Goal: Task Accomplishment & Management: Use online tool/utility

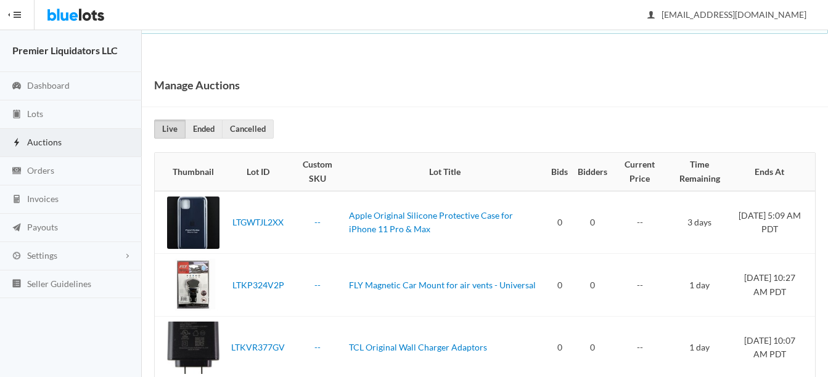
click at [35, 141] on span "Auctions" at bounding box center [44, 142] width 35 height 10
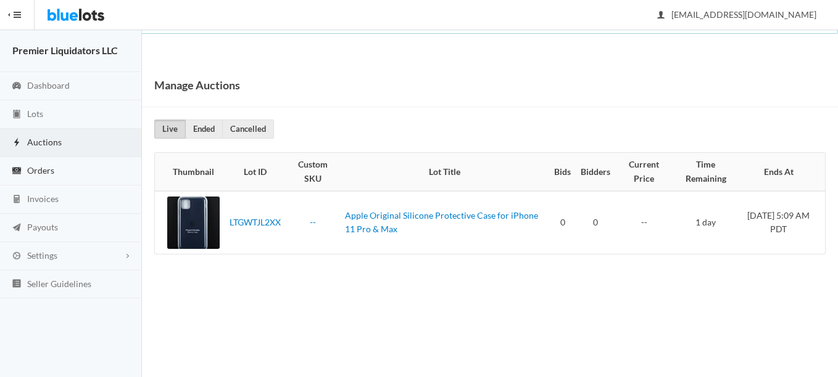
click at [47, 170] on span "Orders" at bounding box center [40, 170] width 27 height 10
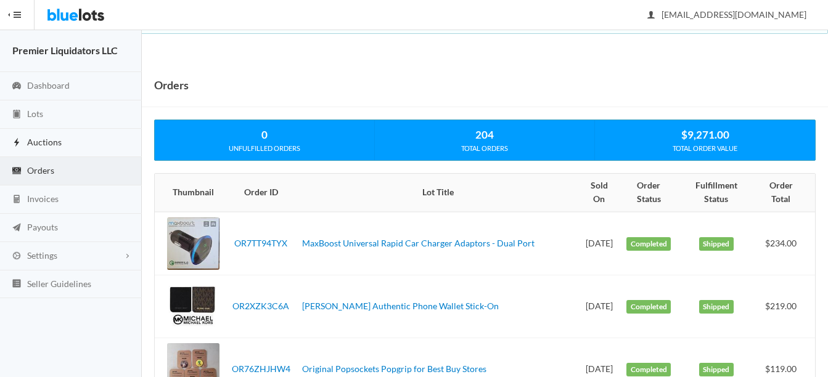
click at [35, 138] on span "Auctions" at bounding box center [44, 142] width 35 height 10
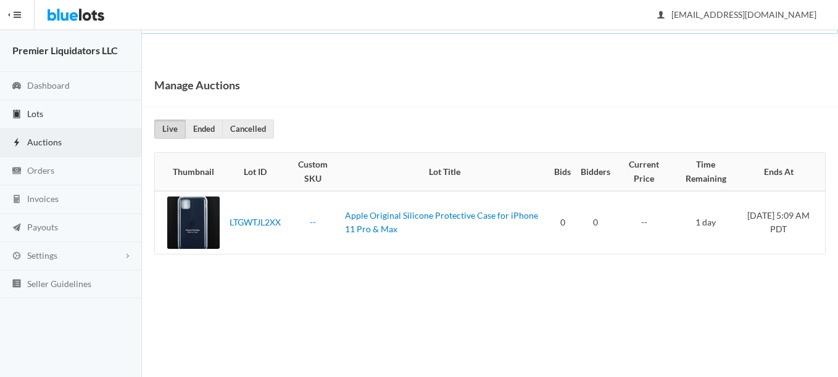
click at [34, 116] on span "Lots" at bounding box center [35, 114] width 16 height 10
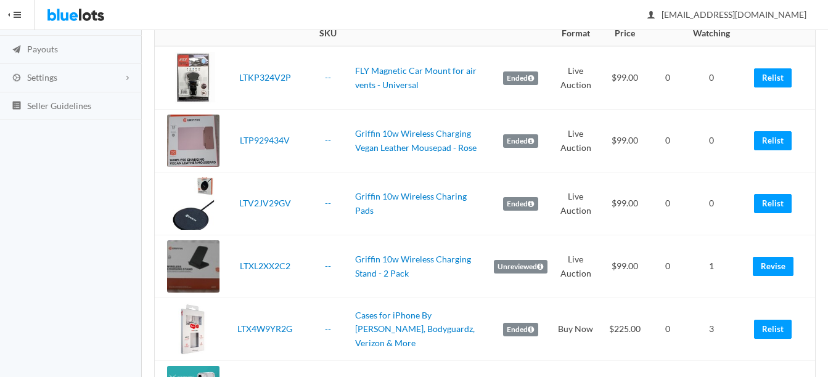
scroll to position [185, 0]
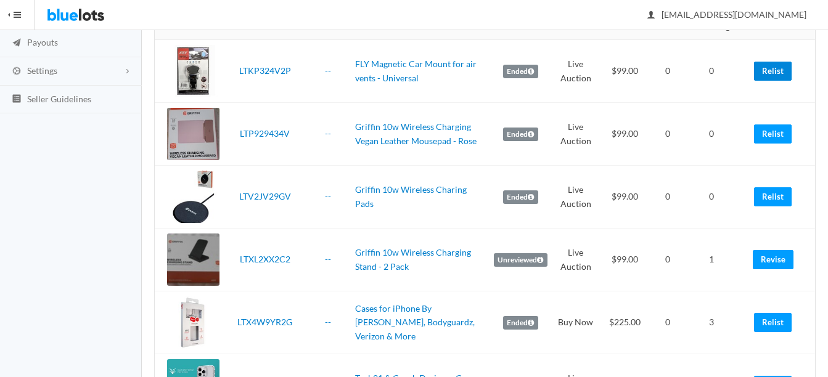
click at [772, 68] on link "Relist" at bounding box center [773, 71] width 38 height 19
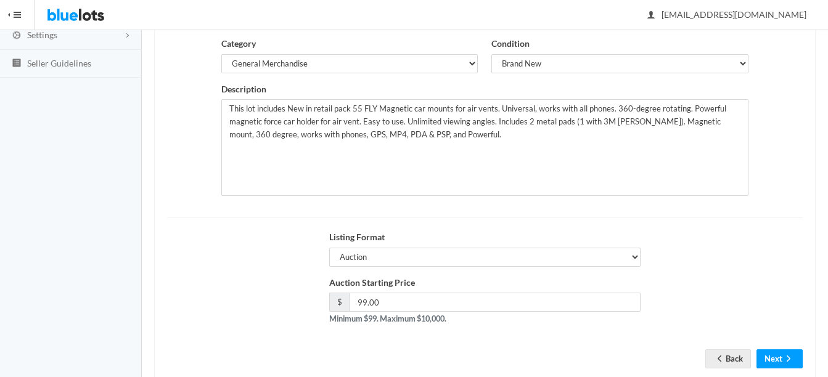
scroll to position [250, 0]
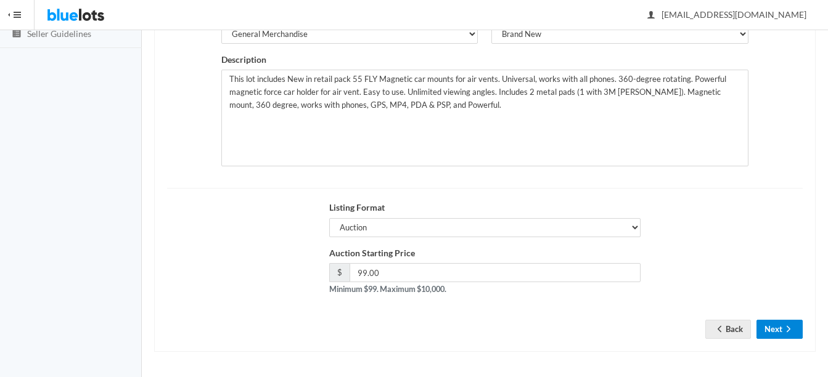
click at [785, 326] on icon "arrow forward" at bounding box center [789, 329] width 12 height 10
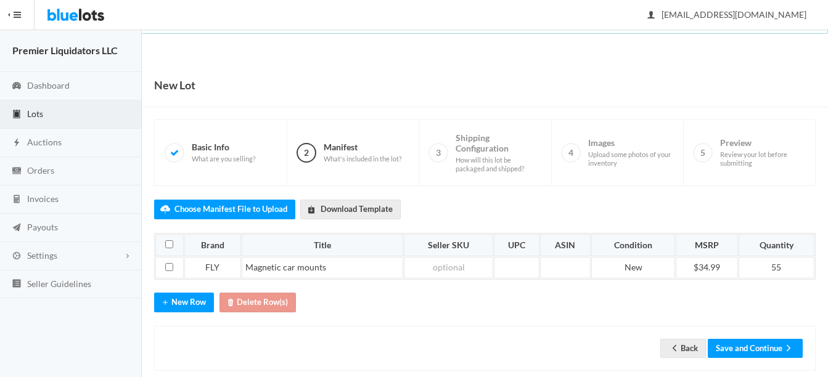
scroll to position [19, 0]
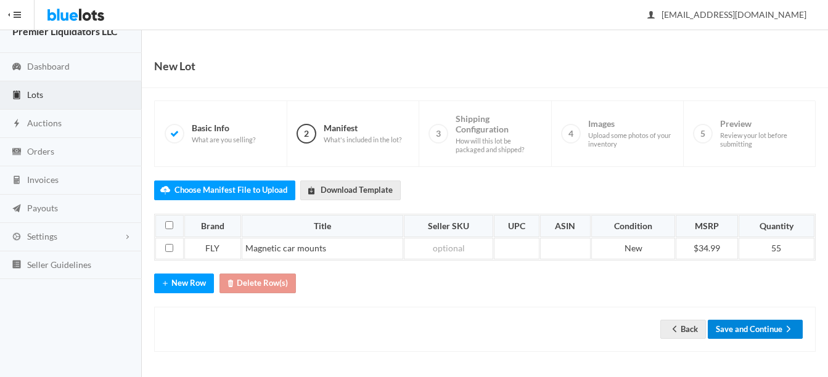
click at [764, 329] on button "Save and Continue" at bounding box center [755, 329] width 95 height 19
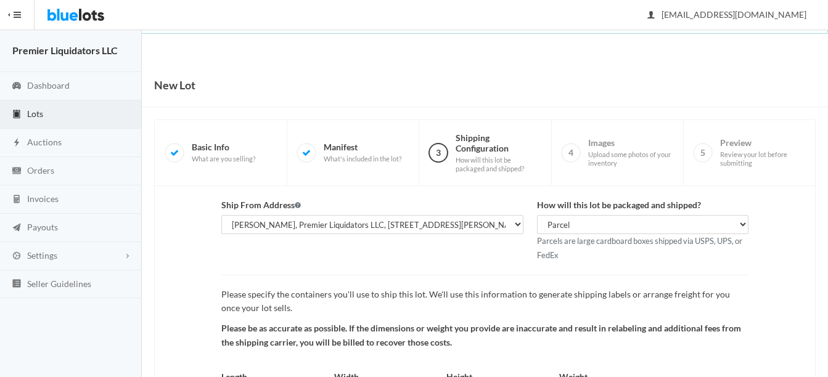
scroll to position [129, 0]
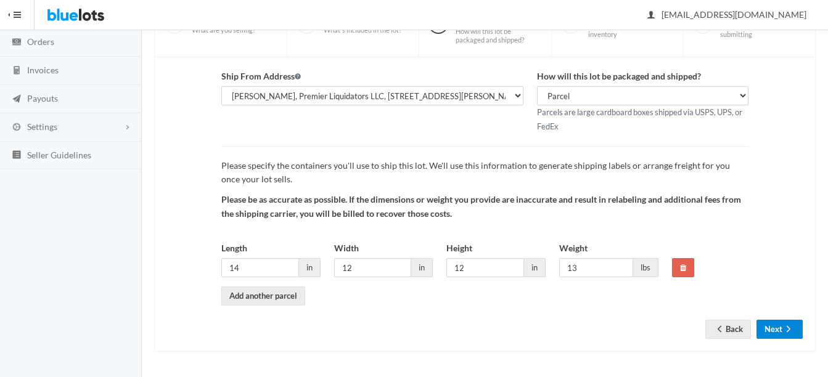
click at [777, 328] on button "Next" at bounding box center [780, 329] width 46 height 19
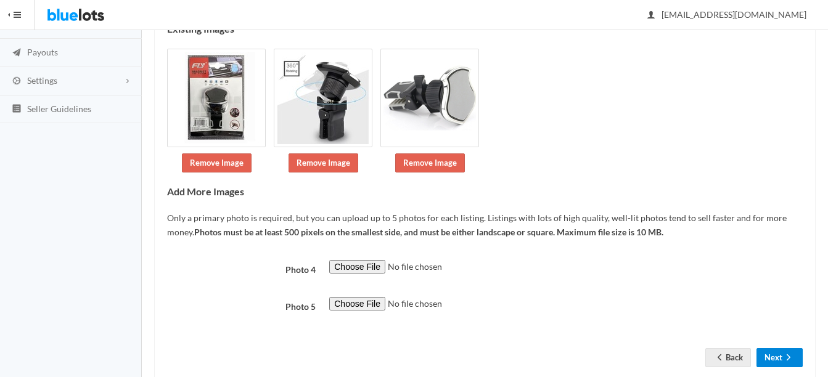
scroll to position [204, 0]
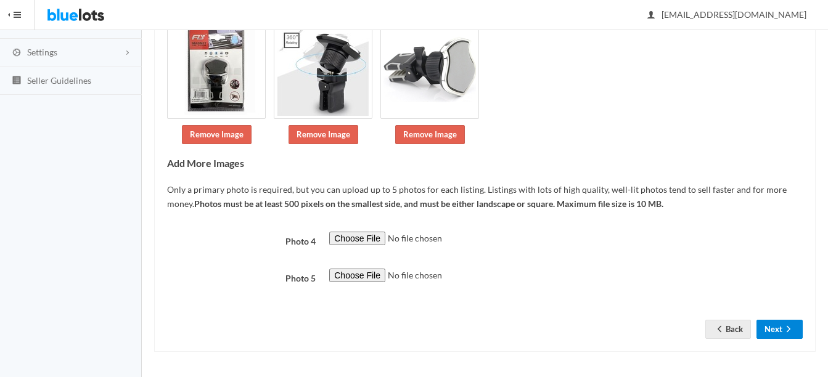
click at [783, 332] on icon "arrow forward" at bounding box center [789, 329] width 12 height 10
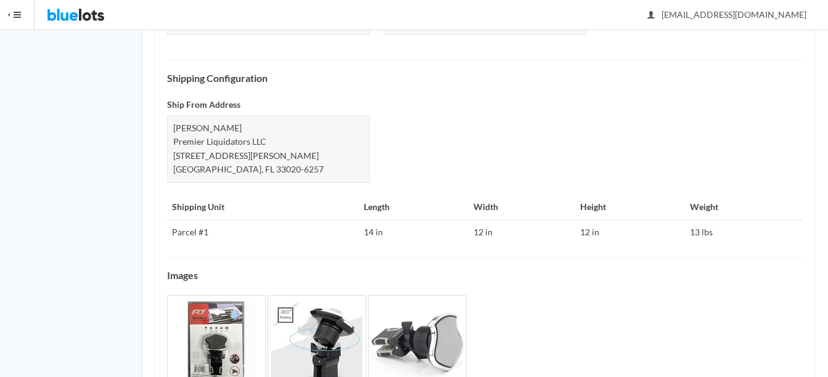
scroll to position [572, 0]
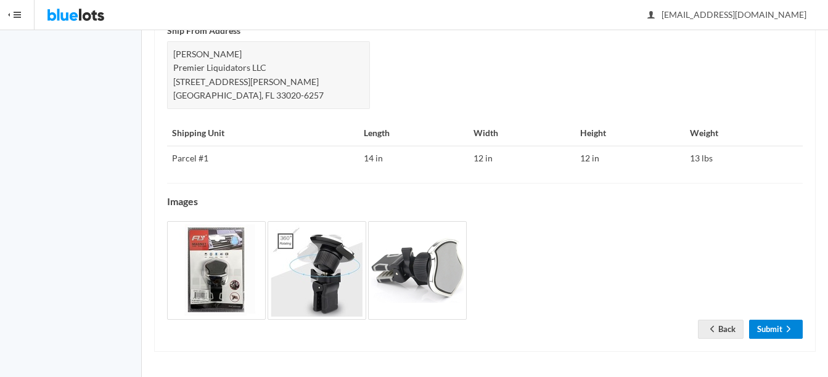
click at [786, 331] on icon "arrow forward" at bounding box center [789, 329] width 12 height 10
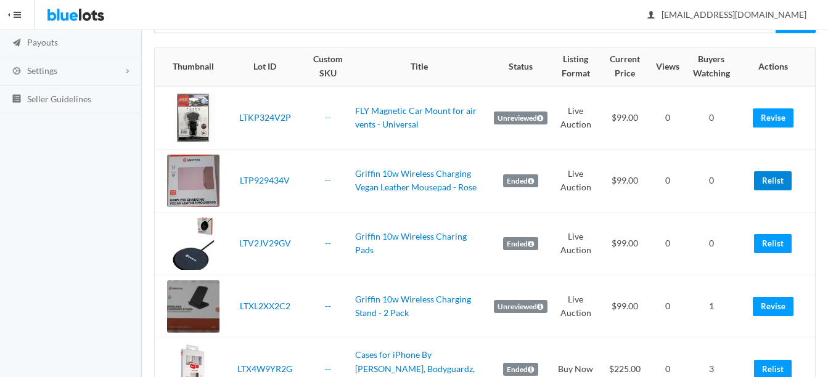
scroll to position [247, 0]
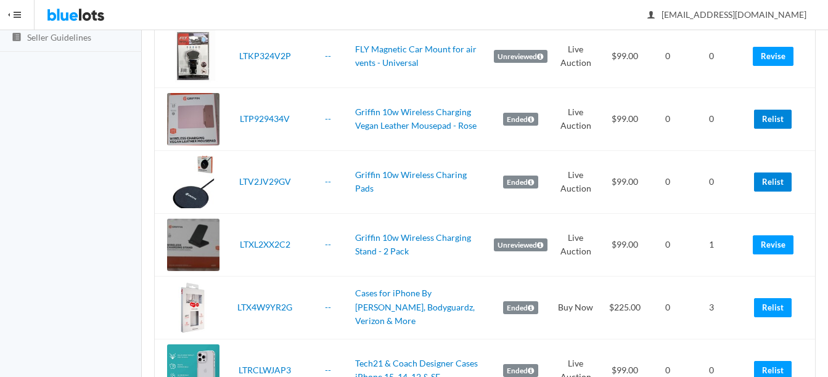
click at [772, 188] on link "Relist" at bounding box center [773, 182] width 38 height 19
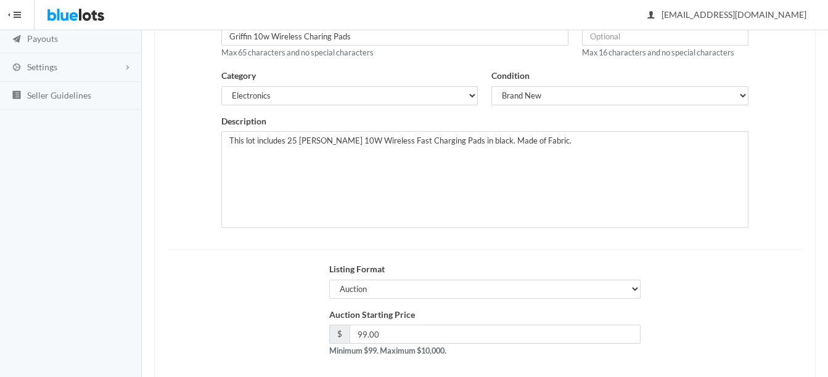
scroll to position [250, 0]
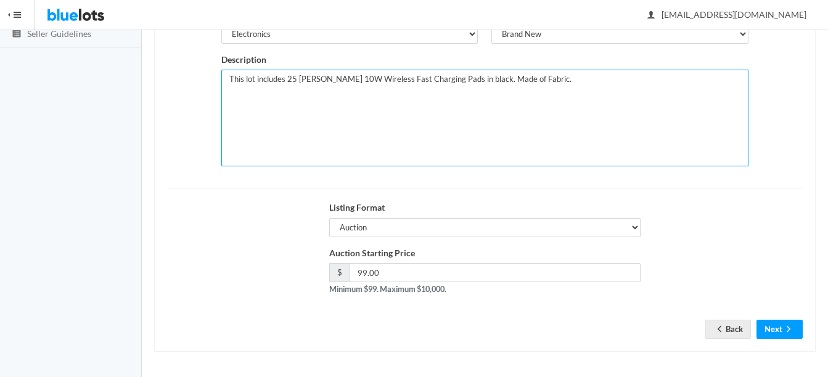
click at [293, 76] on textarea "This lot includes 25 [PERSON_NAME] 10W Wireless Fast Charging Pads in black. Ma…" at bounding box center [484, 118] width 527 height 97
type textarea "This lot includes 30 [PERSON_NAME] 10W Wireless Fast Charging Pads in black. Ma…"
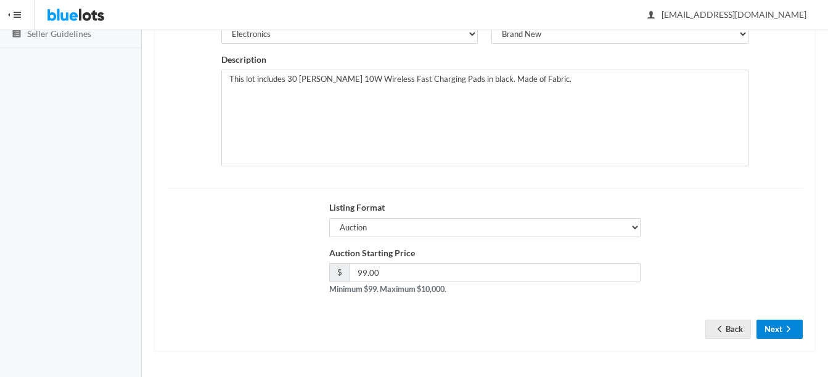
click at [775, 323] on button "Next" at bounding box center [780, 329] width 46 height 19
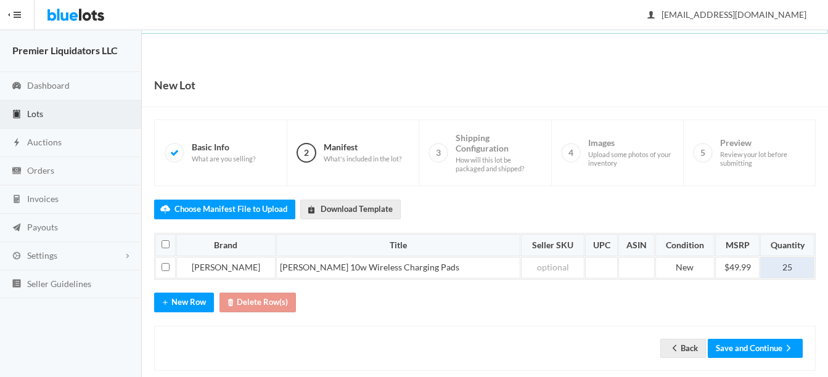
click at [794, 262] on td "25" at bounding box center [788, 268] width 54 height 22
click at [754, 349] on button "Save and Continue" at bounding box center [755, 348] width 95 height 19
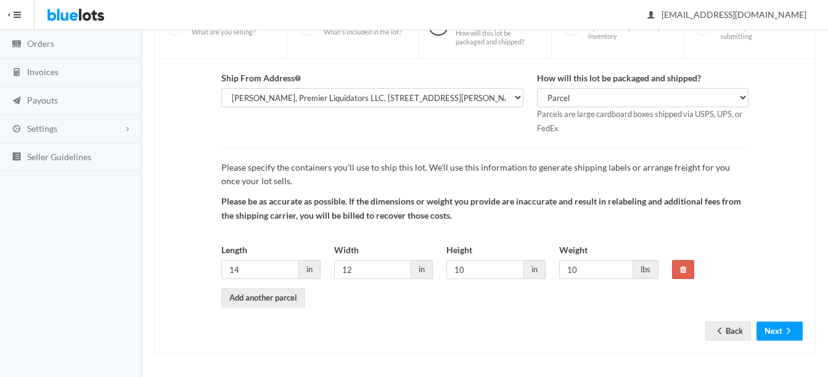
scroll to position [129, 0]
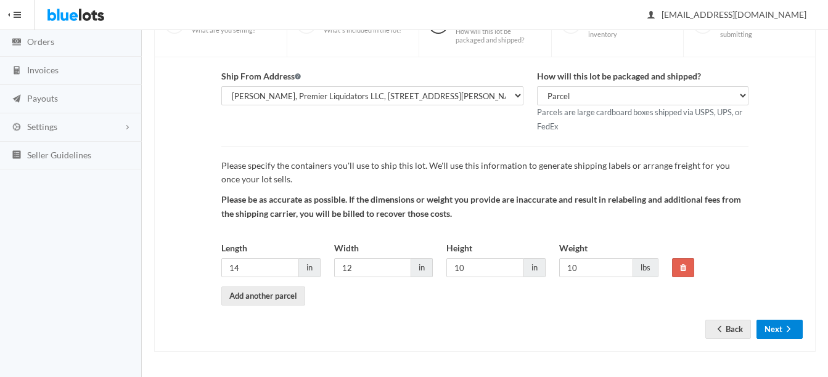
click at [775, 337] on button "Next" at bounding box center [780, 329] width 46 height 19
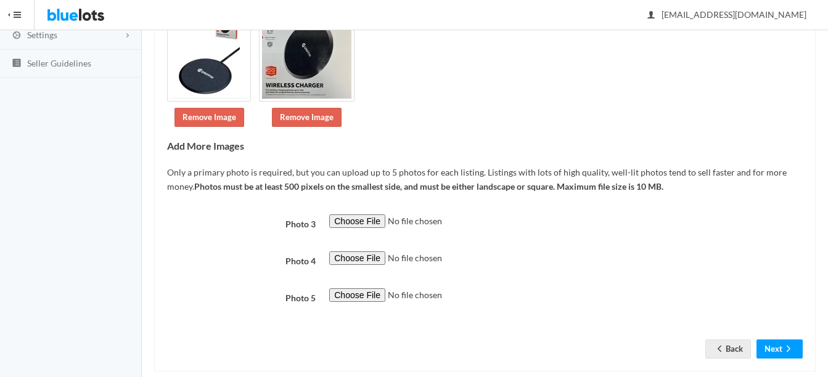
scroll to position [241, 0]
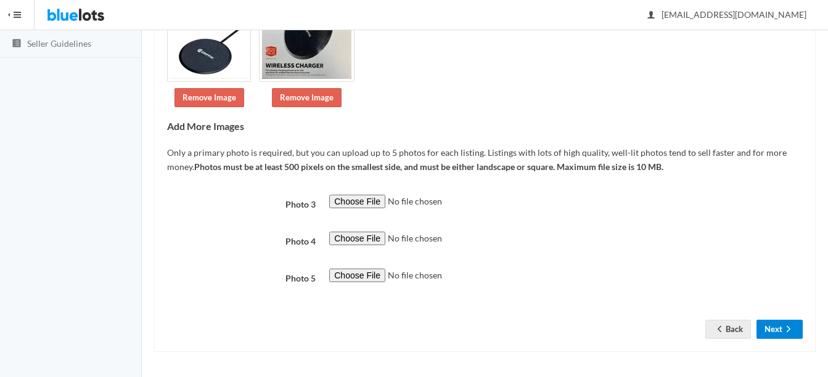
click at [770, 324] on button "Next" at bounding box center [780, 329] width 46 height 19
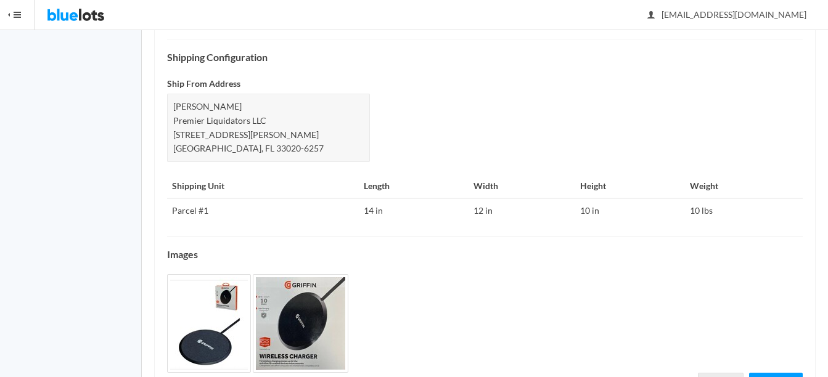
scroll to position [544, 0]
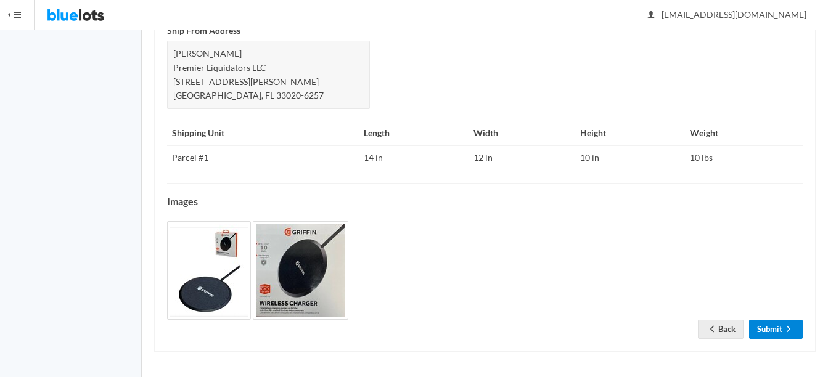
click at [775, 330] on link "Submit" at bounding box center [776, 329] width 54 height 19
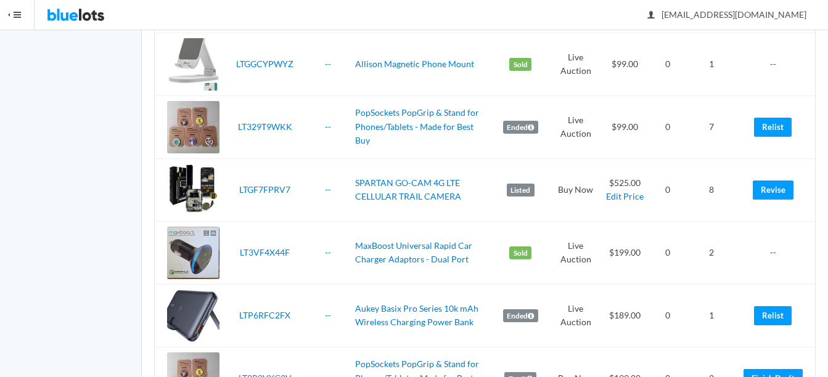
scroll to position [1357, 0]
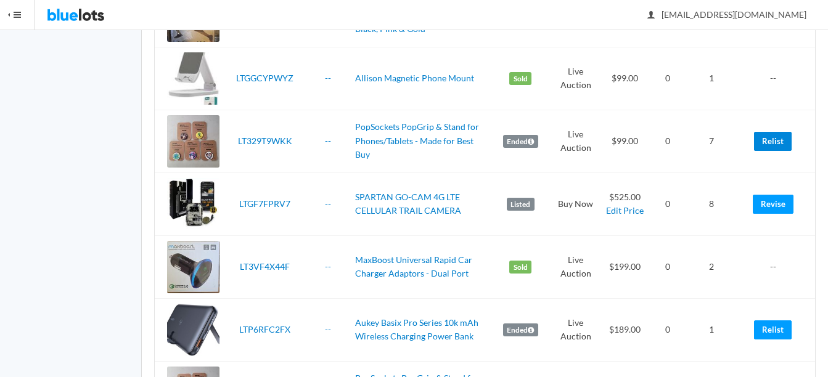
drag, startPoint x: 762, startPoint y: 139, endPoint x: 486, endPoint y: 46, distance: 291.0
click at [762, 139] on link "Relist" at bounding box center [773, 141] width 38 height 19
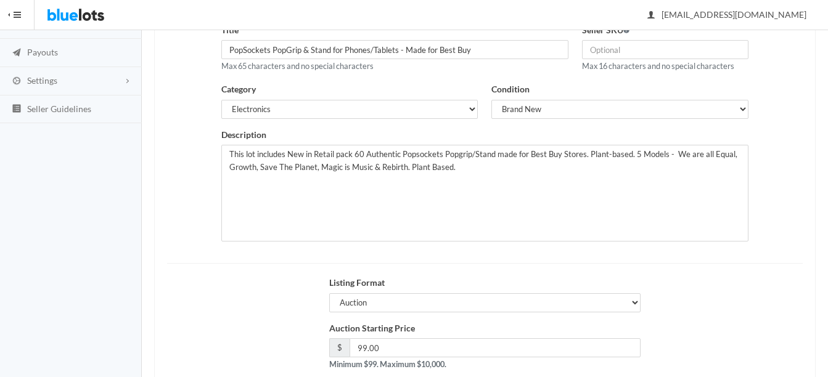
scroll to position [250, 0]
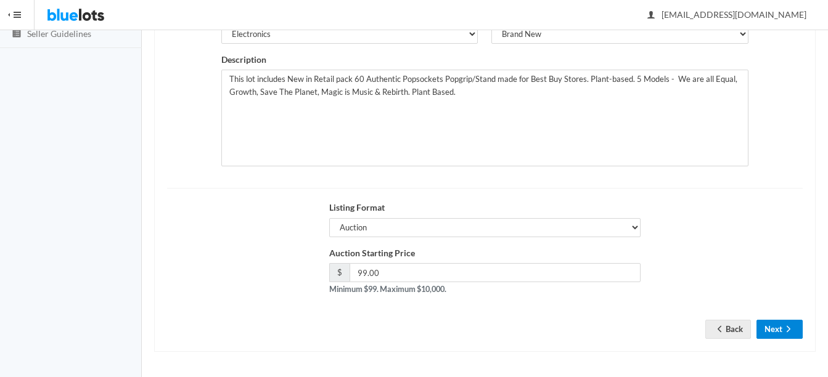
click at [779, 327] on button "Next" at bounding box center [780, 329] width 46 height 19
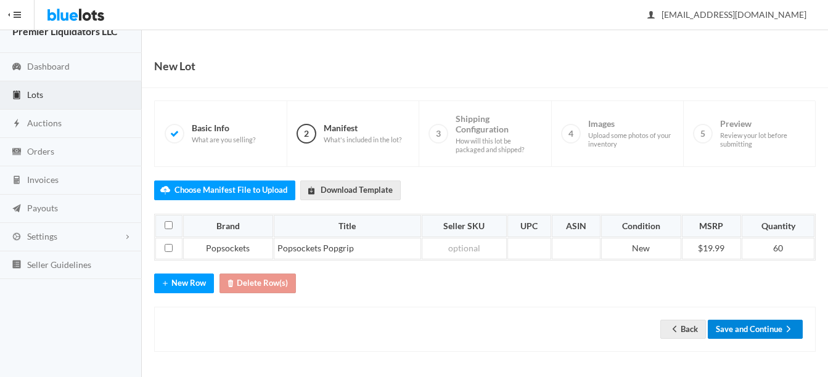
scroll to position [19, 0]
click at [754, 335] on button "Save and Continue" at bounding box center [755, 329] width 95 height 19
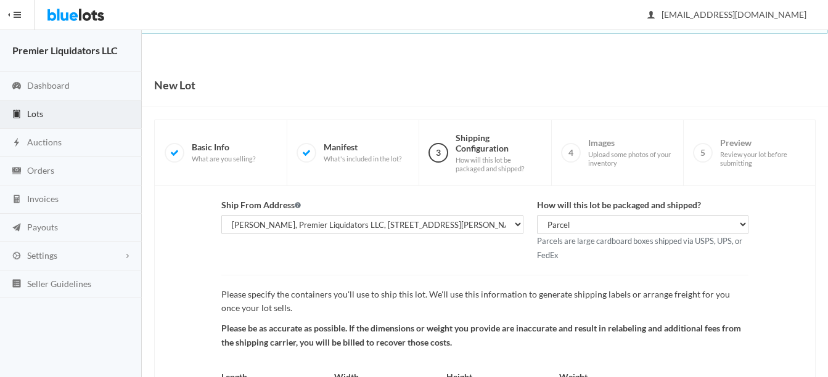
scroll to position [129, 0]
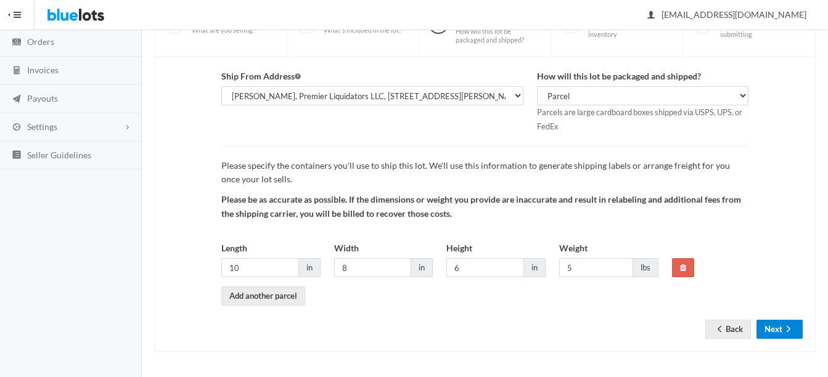
click at [787, 331] on icon "arrow forward" at bounding box center [789, 329] width 12 height 10
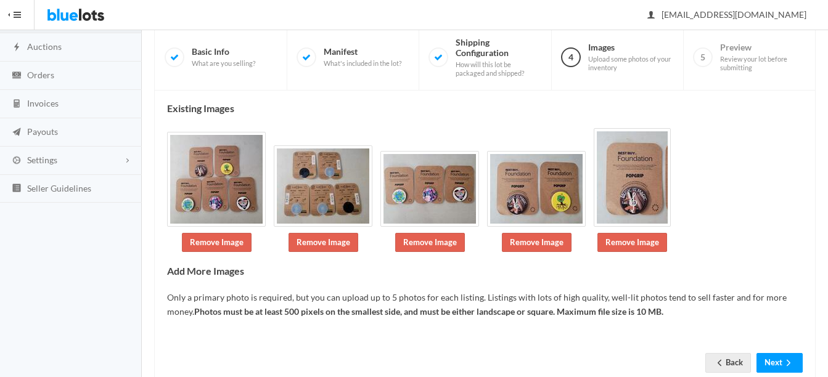
scroll to position [126, 0]
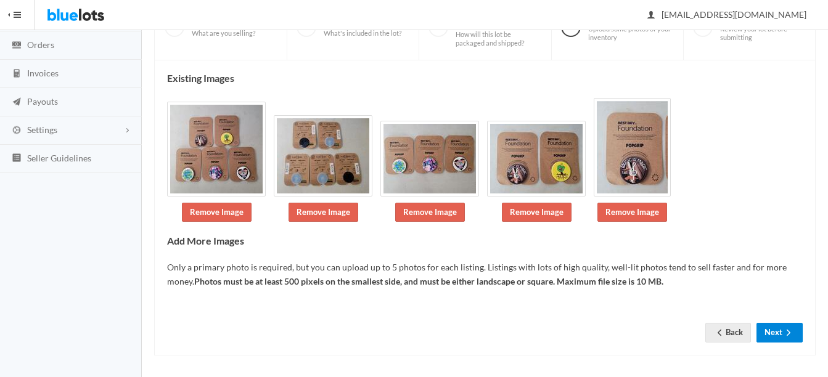
click at [775, 334] on button "Next" at bounding box center [780, 332] width 46 height 19
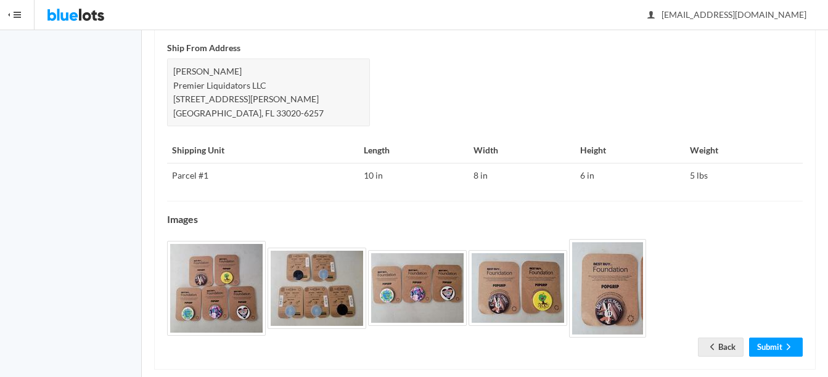
scroll to position [558, 0]
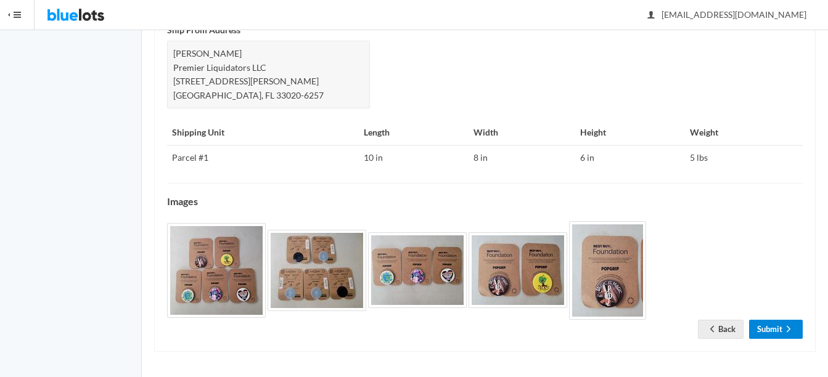
click at [775, 329] on link "Submit" at bounding box center [776, 329] width 54 height 19
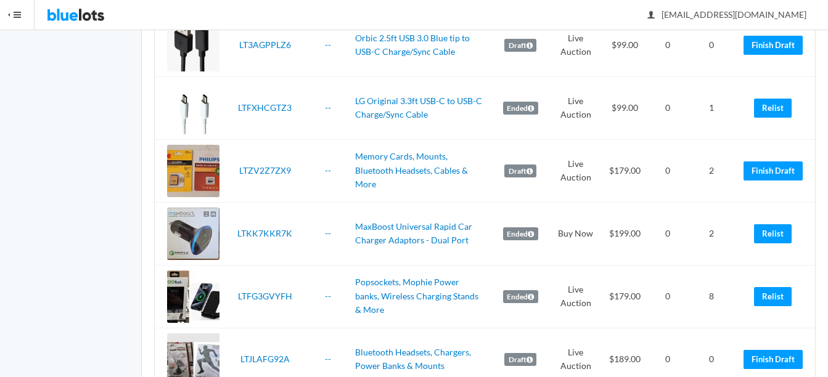
scroll to position [925, 0]
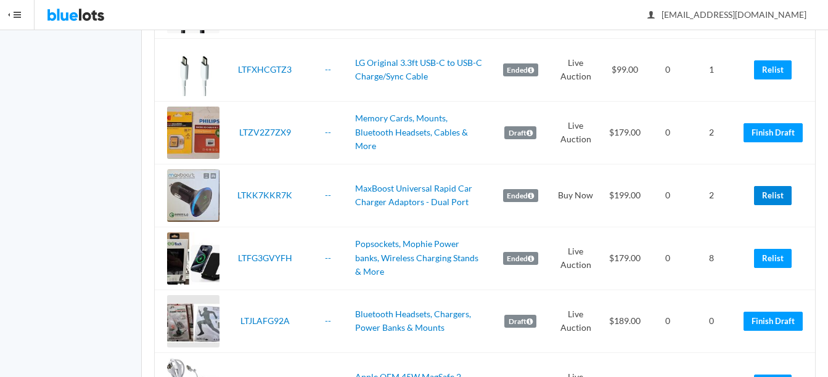
drag, startPoint x: 769, startPoint y: 194, endPoint x: 514, endPoint y: 60, distance: 287.8
click at [769, 194] on link "Relist" at bounding box center [773, 195] width 38 height 19
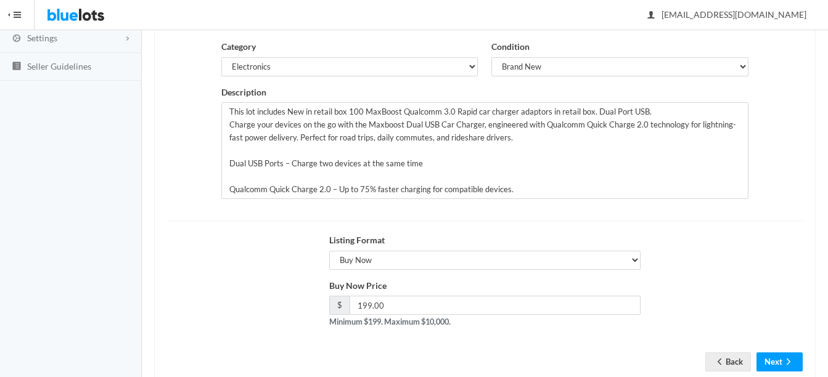
scroll to position [247, 0]
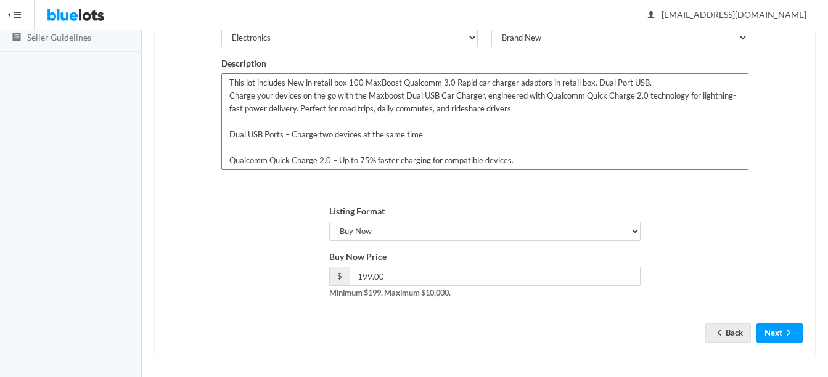
click at [361, 80] on textarea "This lot includes New in retail box 100 MaxBoost Qualcomm 3.0 Rapid car charger…" at bounding box center [484, 121] width 527 height 97
type textarea "This lot includes New in retail box 50 MaxBoost Qualcomm 3.0 Rapid car charger …"
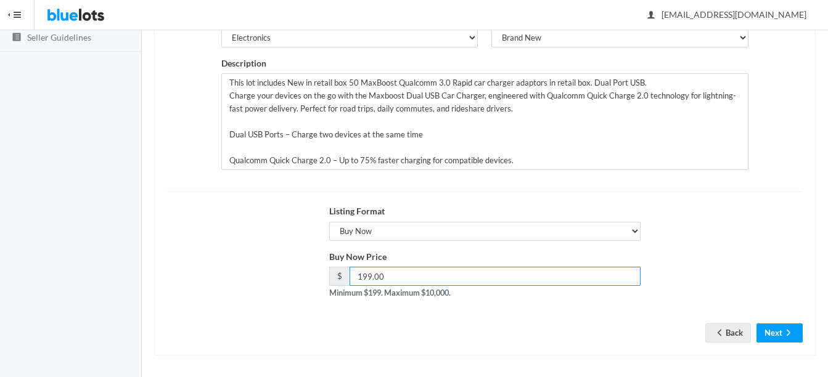
click at [411, 275] on input "199.00" at bounding box center [495, 276] width 291 height 19
type input "1"
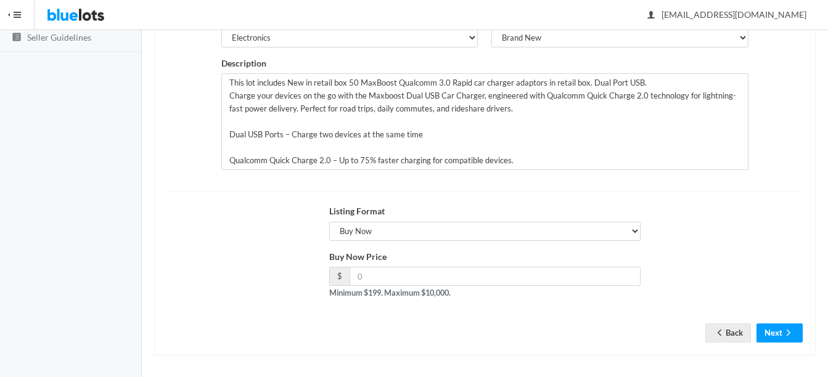
click at [427, 220] on div "Listing Format Choose a listing format Auction Buy Now" at bounding box center [484, 223] width 311 height 36
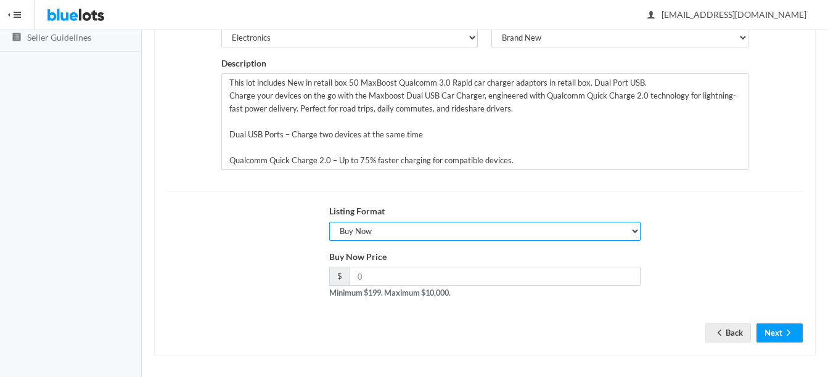
click at [429, 227] on select "Choose a listing format Auction Buy Now" at bounding box center [484, 231] width 311 height 19
select select "true"
click at [329, 222] on select "Choose a listing format Auction Buy Now" at bounding box center [484, 231] width 311 height 19
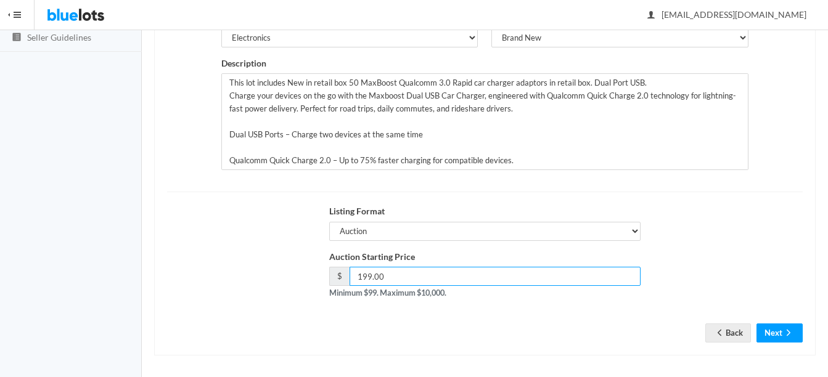
click at [442, 280] on input "199.00" at bounding box center [495, 276] width 291 height 19
type input "1"
type input "99"
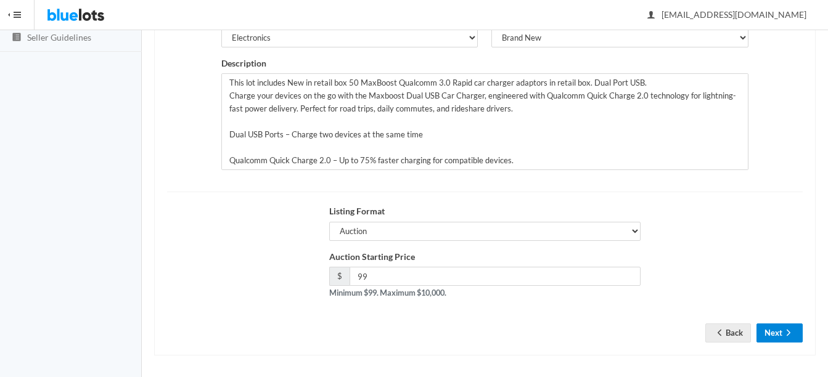
click at [786, 330] on icon "arrow forward" at bounding box center [789, 333] width 12 height 10
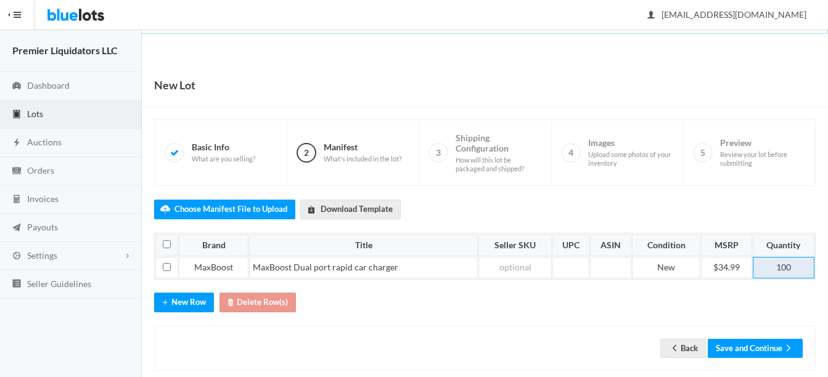
click at [801, 267] on td "100" at bounding box center [784, 268] width 62 height 22
click at [744, 347] on button "Save and Continue" at bounding box center [755, 348] width 95 height 19
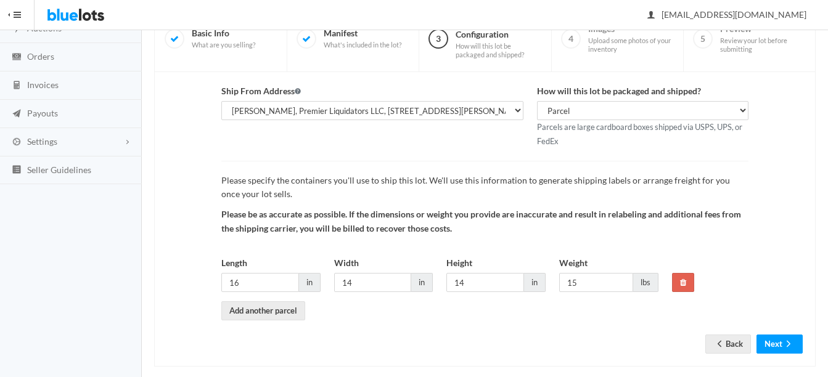
scroll to position [129, 0]
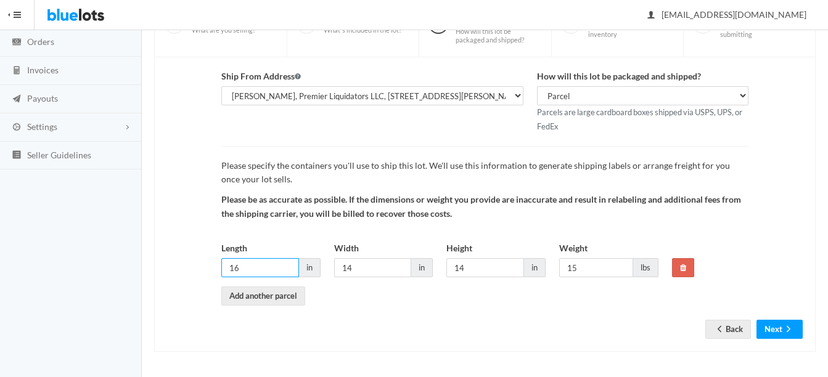
click at [269, 267] on input "16" at bounding box center [260, 267] width 78 height 19
type input "1"
type input "14"
type input "13"
click at [768, 322] on button "Next" at bounding box center [780, 329] width 46 height 19
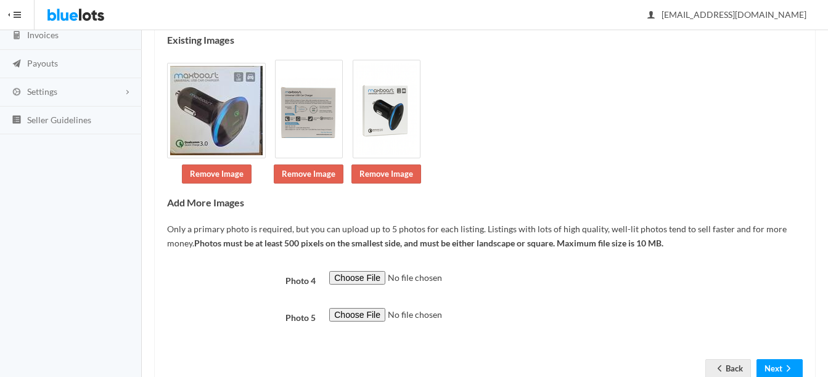
scroll to position [204, 0]
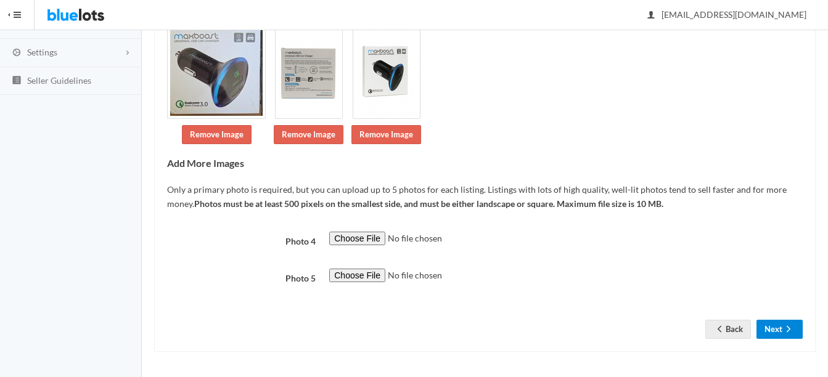
click at [790, 320] on button "Next" at bounding box center [780, 329] width 46 height 19
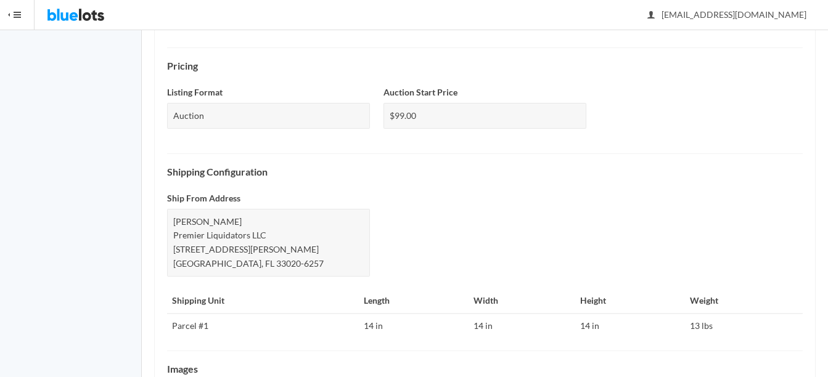
scroll to position [600, 0]
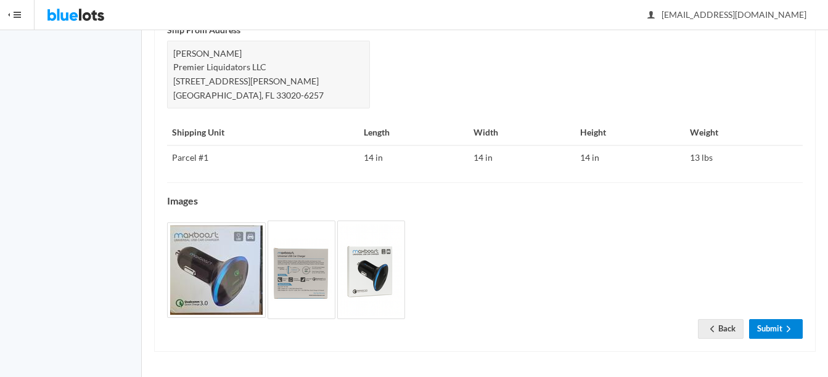
click at [775, 330] on link "Submit" at bounding box center [776, 329] width 54 height 19
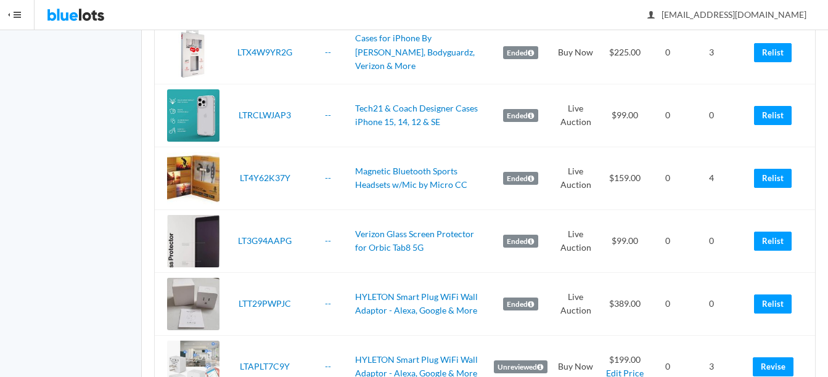
scroll to position [493, 0]
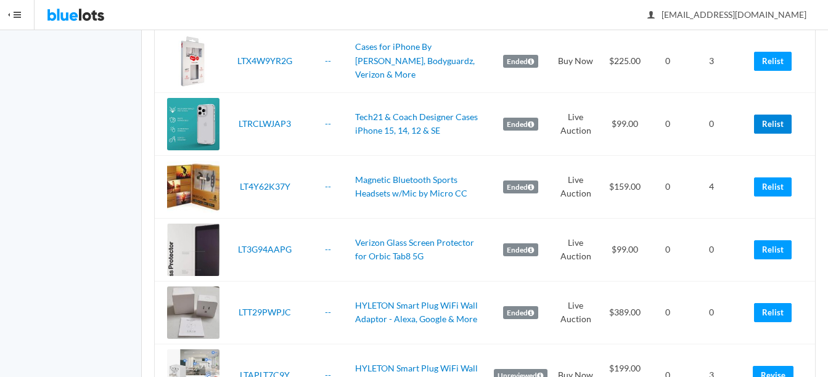
click at [780, 125] on link "Relist" at bounding box center [773, 124] width 38 height 19
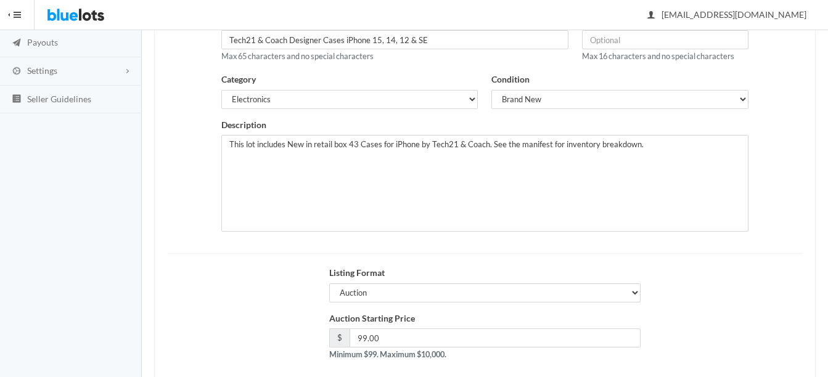
scroll to position [250, 0]
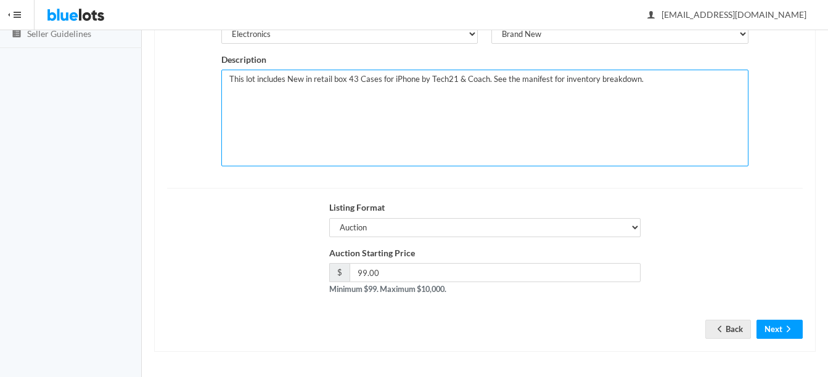
click at [355, 79] on textarea "This lot includes New in retail box 43 Cases for iPhone by Tech21 & Coach. See …" at bounding box center [484, 118] width 527 height 97
type textarea "This lot includes New in retail box 40 Cases for iPhone by Tech21 & Coach. See …"
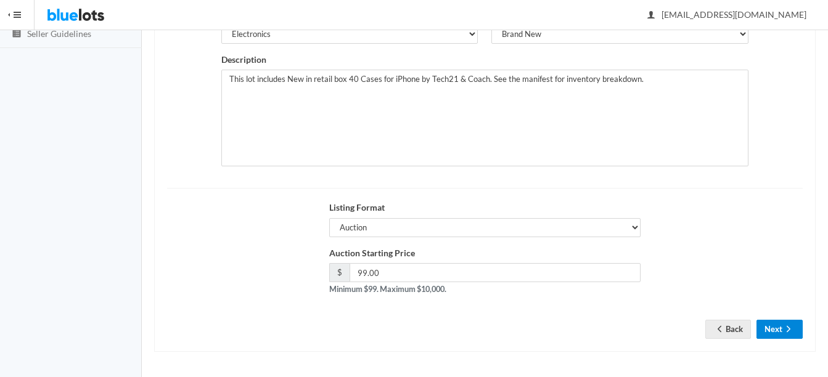
click at [780, 331] on button "Next" at bounding box center [780, 329] width 46 height 19
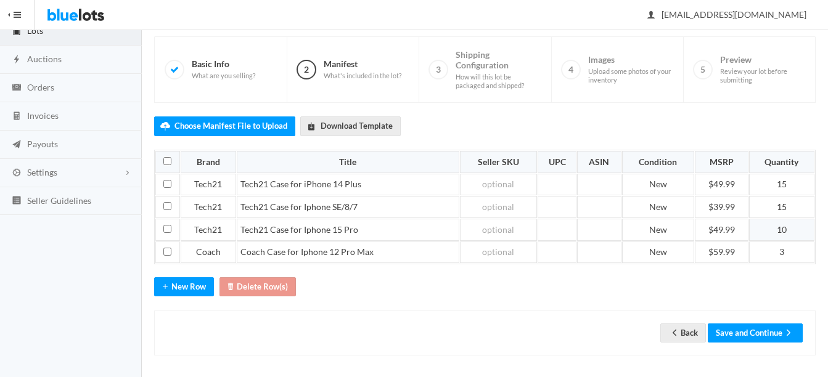
scroll to position [87, 0]
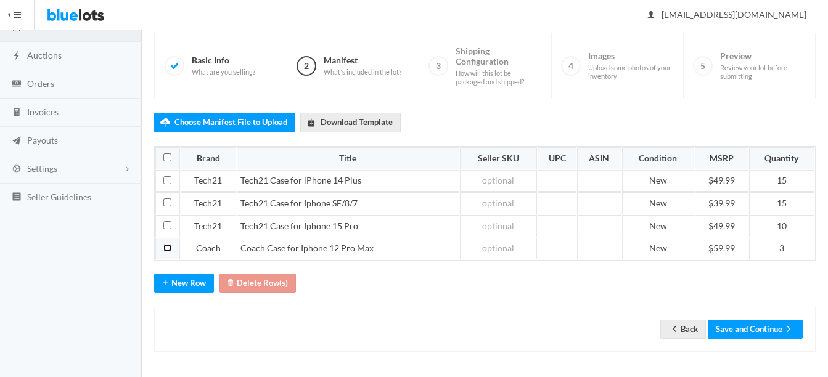
click at [168, 247] on input "checkbox" at bounding box center [167, 248] width 8 height 8
checkbox input "true"
click at [258, 285] on button "Delete Row(s)" at bounding box center [258, 283] width 76 height 19
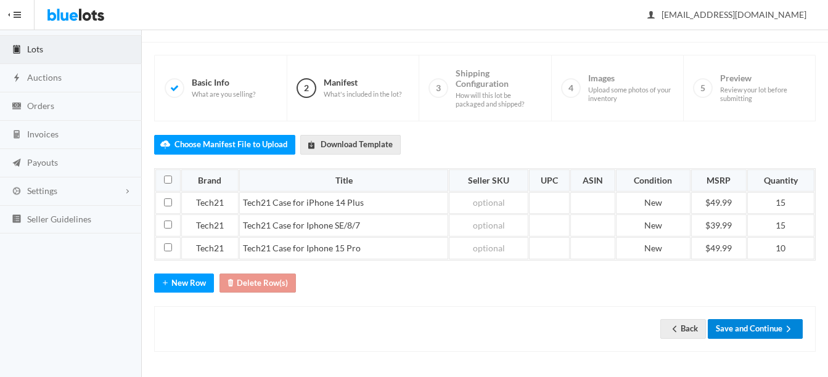
click at [765, 321] on button "Save and Continue" at bounding box center [755, 329] width 95 height 19
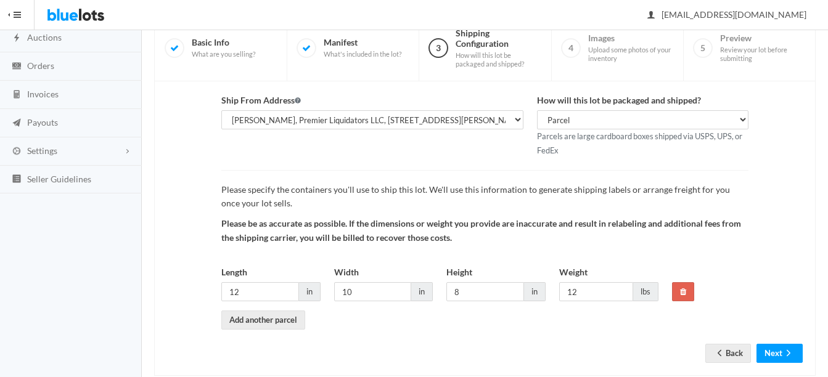
scroll to position [129, 0]
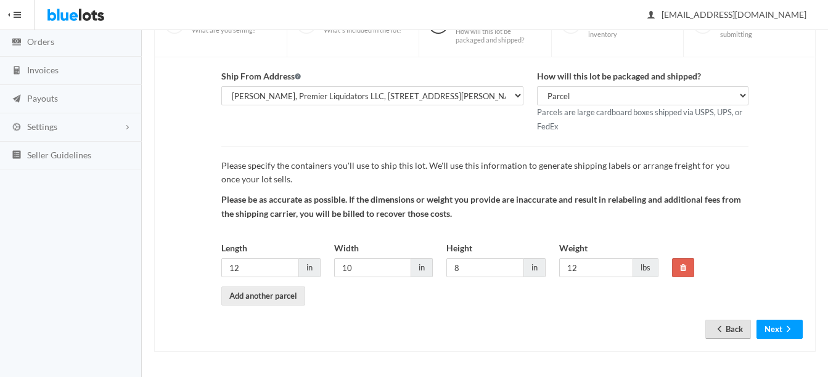
click at [738, 326] on link "Back" at bounding box center [729, 329] width 46 height 19
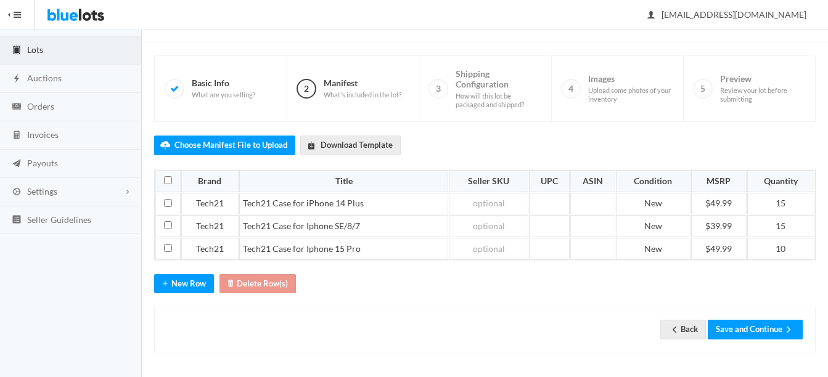
scroll to position [65, 0]
click at [674, 327] on icon "arrow back" at bounding box center [675, 329] width 12 height 10
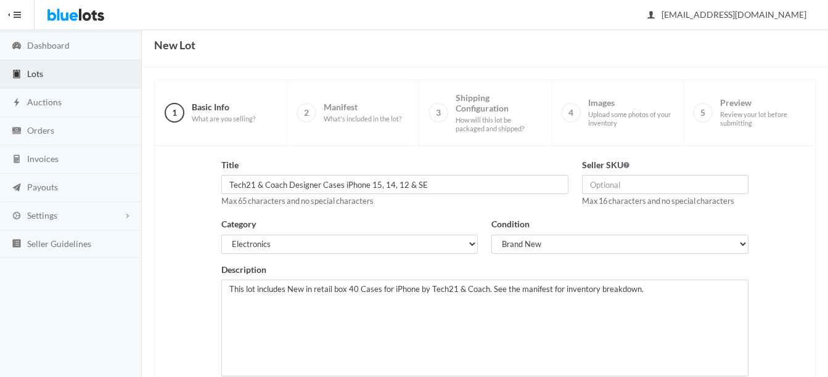
scroll to position [62, 0]
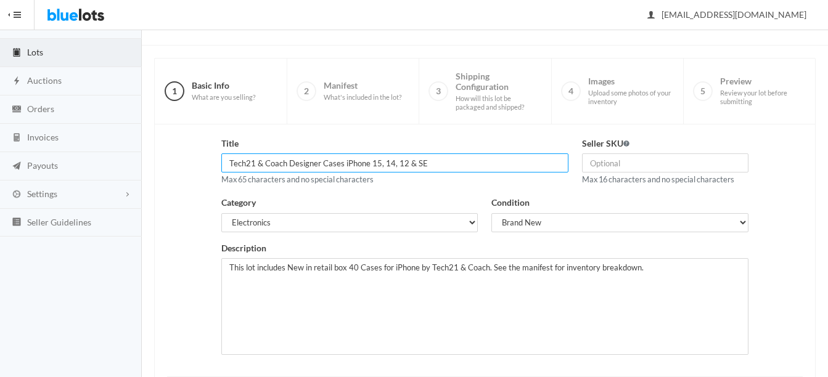
click at [284, 163] on input "Tech21 & Coach Designer Cases iPhone 15, 14, 12 & SE" at bounding box center [394, 163] width 347 height 19
click at [374, 160] on input "Tech21 Designer Cases iPhone 15, 14, 12 & SE" at bounding box center [394, 163] width 347 height 19
type input "Tech21 Designer Cases iPhone 15, 14 & SE"
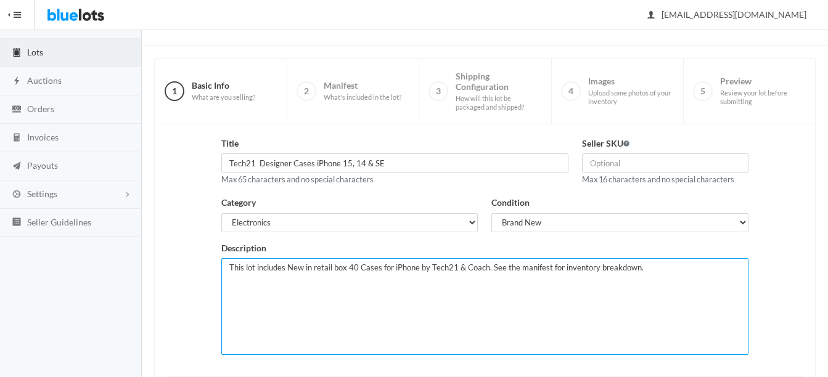
click at [486, 263] on textarea "This lot includes New in retail box 40 Cases for iPhone by Tech21 & Coach. See …" at bounding box center [484, 306] width 527 height 97
click at [456, 266] on textarea "This lot includes New in retail box 40 Cases for iPhone by Tech21 & Coach. See …" at bounding box center [484, 306] width 527 height 97
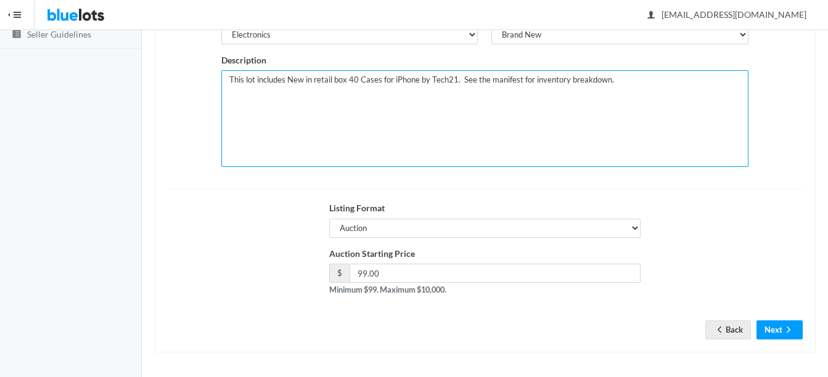
scroll to position [250, 0]
type textarea "This lot includes New in retail box 40 Cases for iPhone by Tech21. See the mani…"
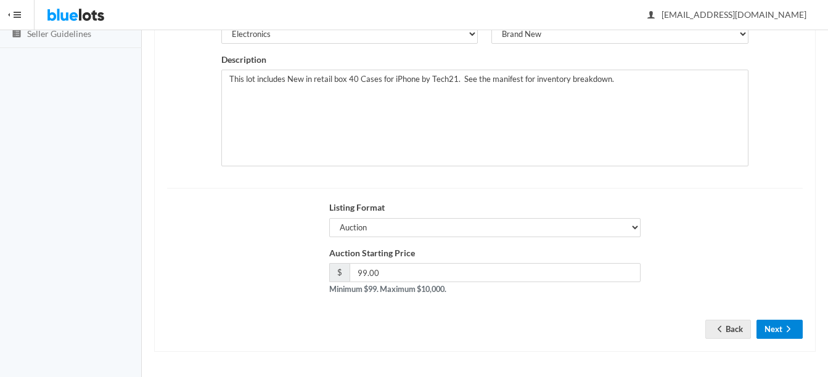
click at [788, 331] on icon "arrow forward" at bounding box center [789, 329] width 4 height 6
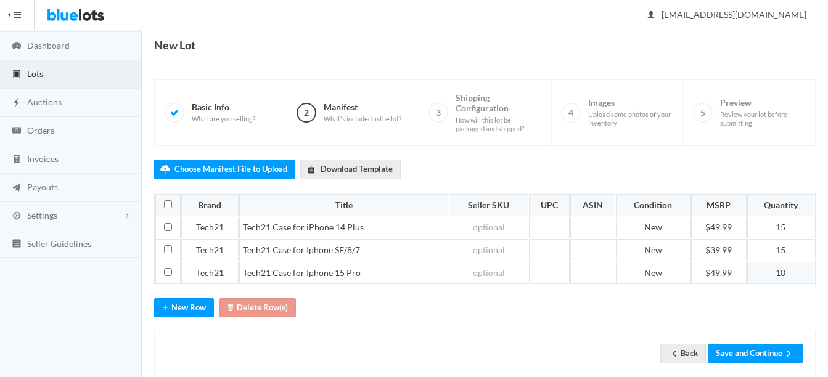
scroll to position [65, 0]
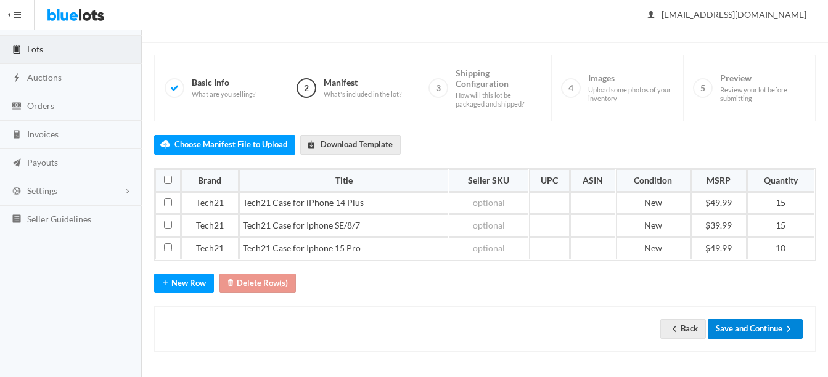
click at [760, 332] on button "Save and Continue" at bounding box center [755, 329] width 95 height 19
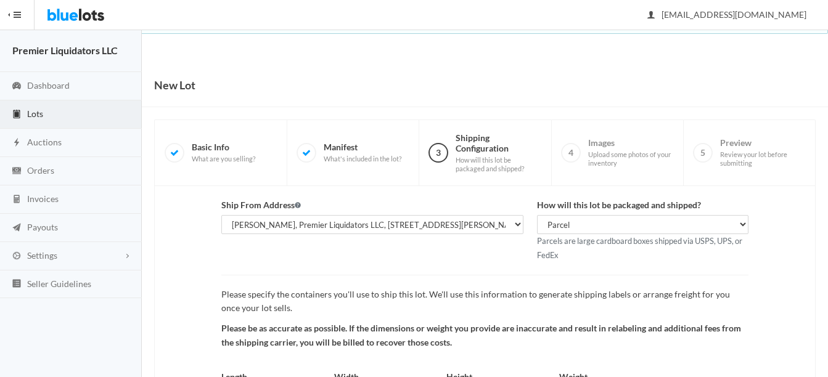
scroll to position [129, 0]
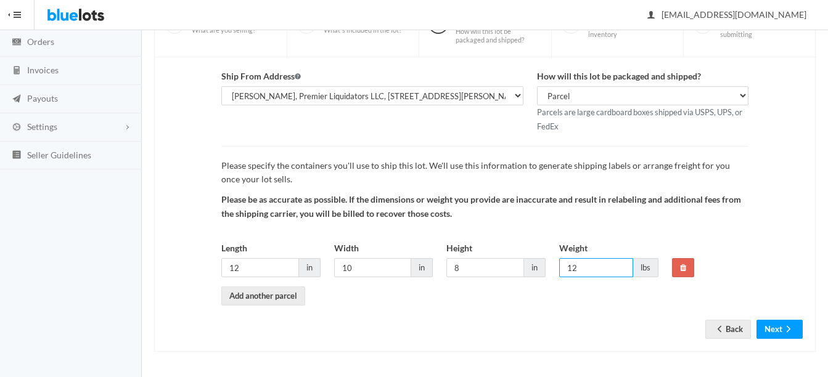
click at [593, 271] on input "12" at bounding box center [596, 267] width 74 height 19
type input "1"
type input "10"
click at [766, 332] on button "Next" at bounding box center [780, 329] width 46 height 19
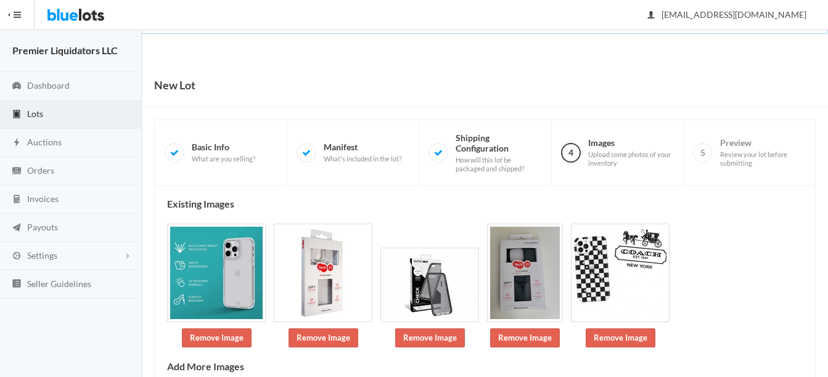
scroll to position [62, 0]
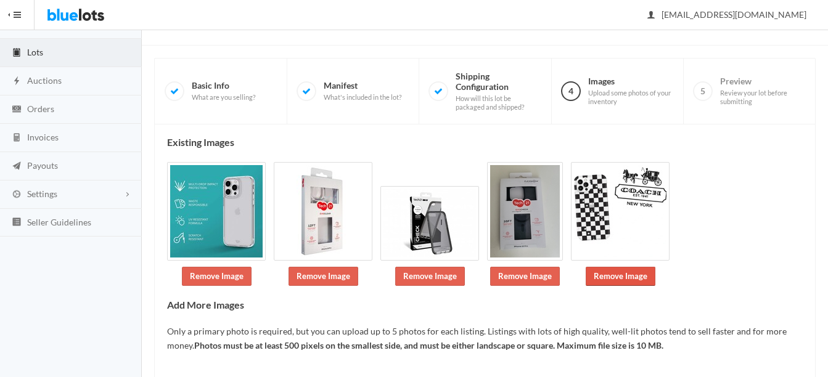
click at [621, 278] on link "Remove Image" at bounding box center [621, 276] width 70 height 19
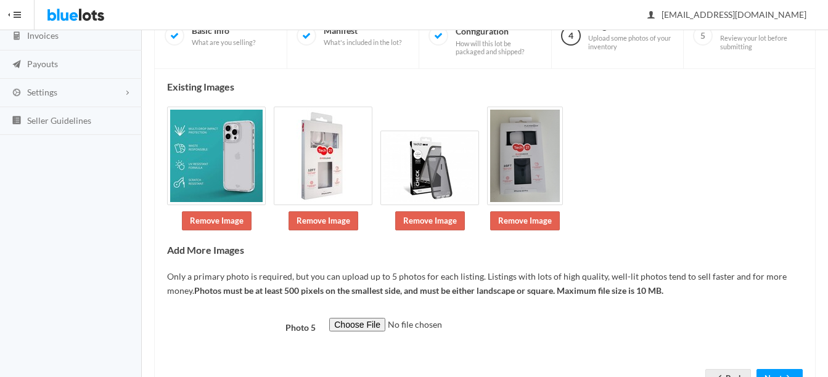
scroll to position [185, 0]
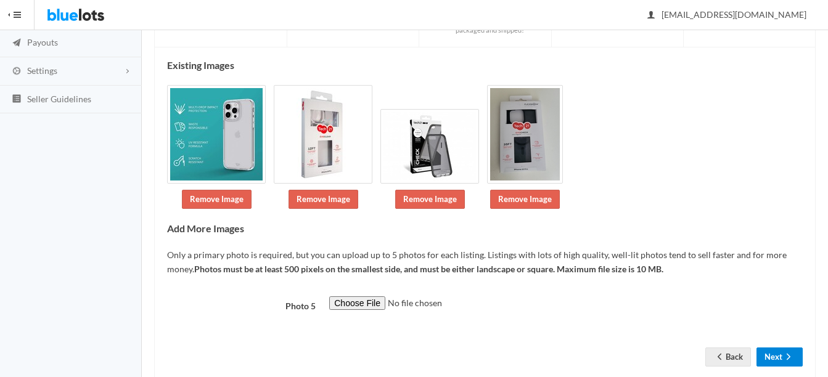
click at [769, 355] on button "Next" at bounding box center [780, 357] width 46 height 19
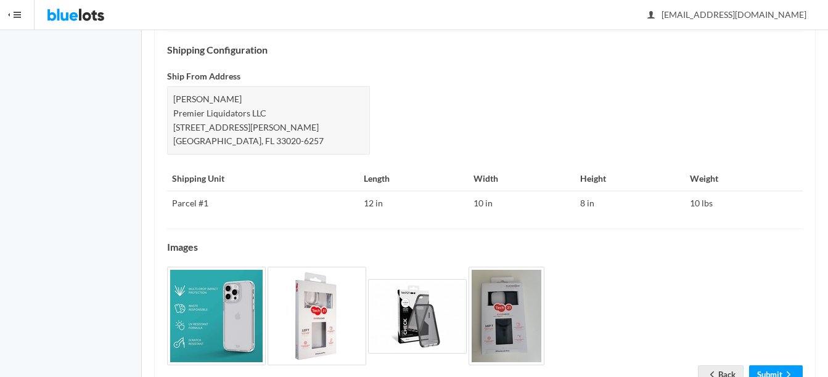
scroll to position [544, 0]
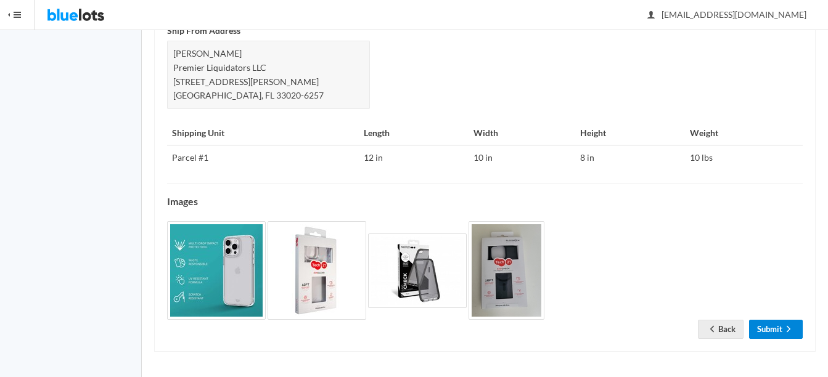
click at [779, 329] on link "Submit" at bounding box center [776, 329] width 54 height 19
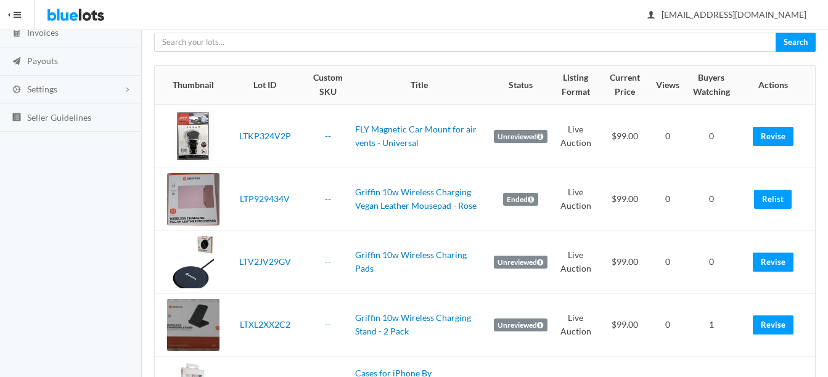
scroll to position [185, 0]
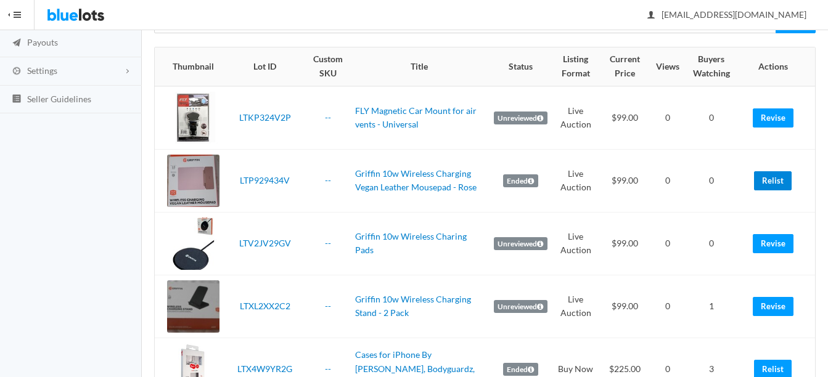
click at [772, 183] on link "Relist" at bounding box center [773, 180] width 38 height 19
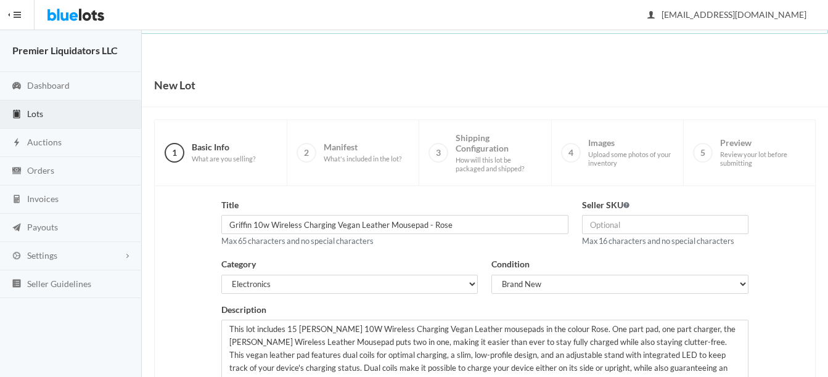
scroll to position [62, 0]
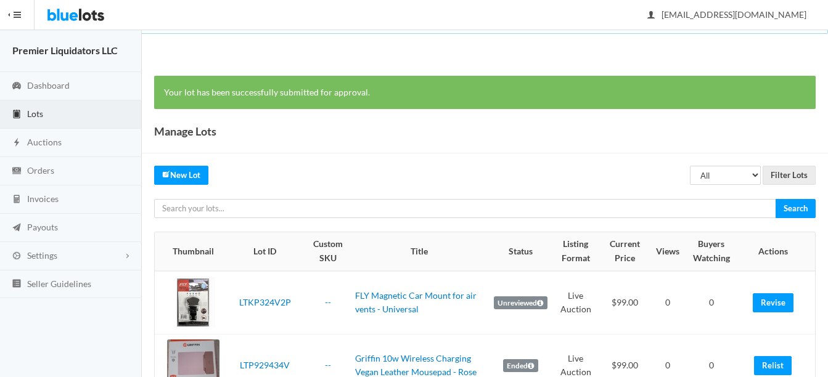
scroll to position [185, 0]
